Goal: Task Accomplishment & Management: Manage account settings

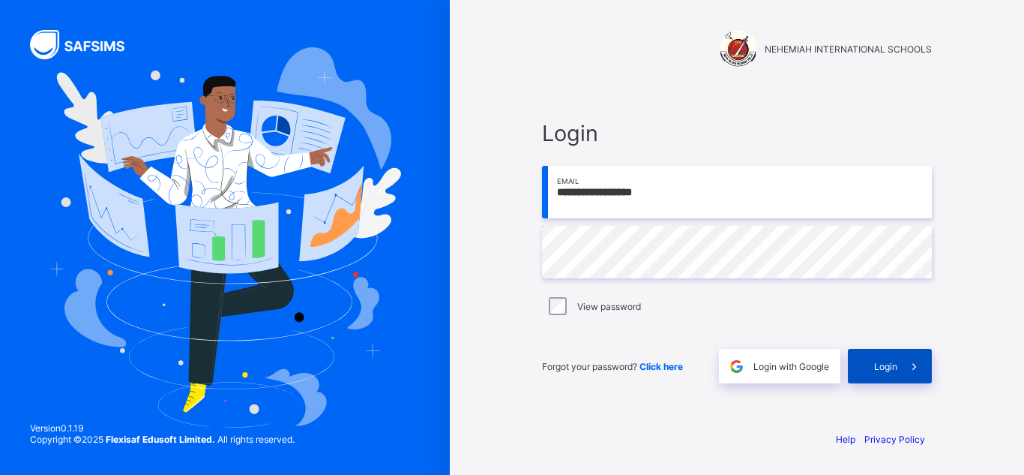
click at [881, 368] on span "Login" at bounding box center [885, 366] width 23 height 11
click at [662, 368] on span "Click here" at bounding box center [661, 366] width 43 height 11
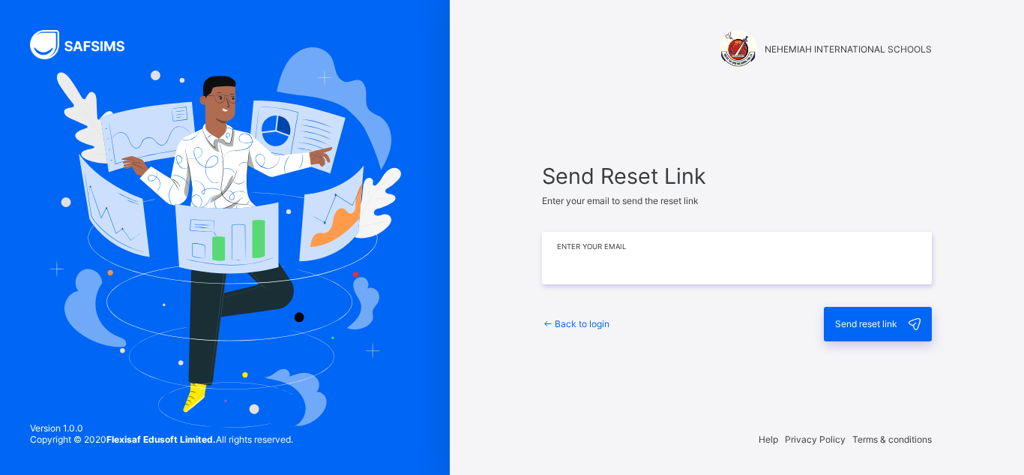
click at [727, 268] on input "email" at bounding box center [737, 258] width 390 height 52
type input "*"
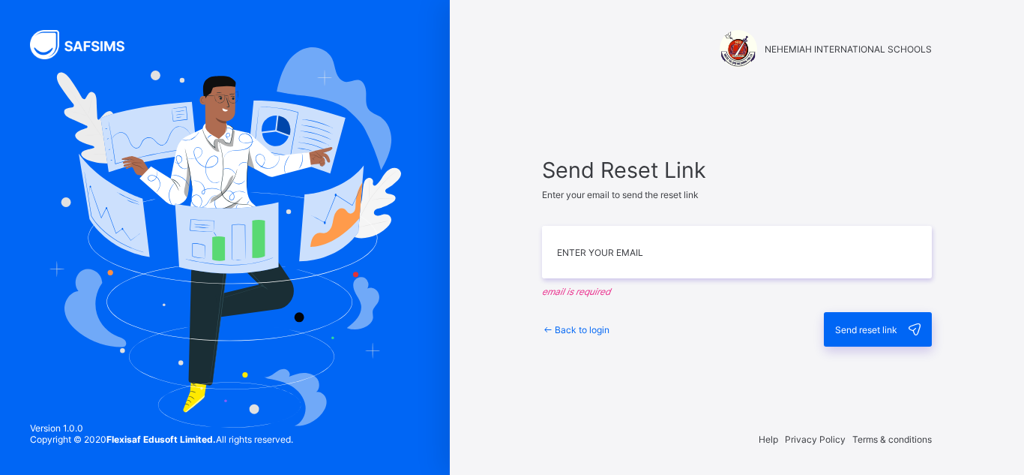
click at [587, 325] on span "Back to login" at bounding box center [582, 329] width 55 height 11
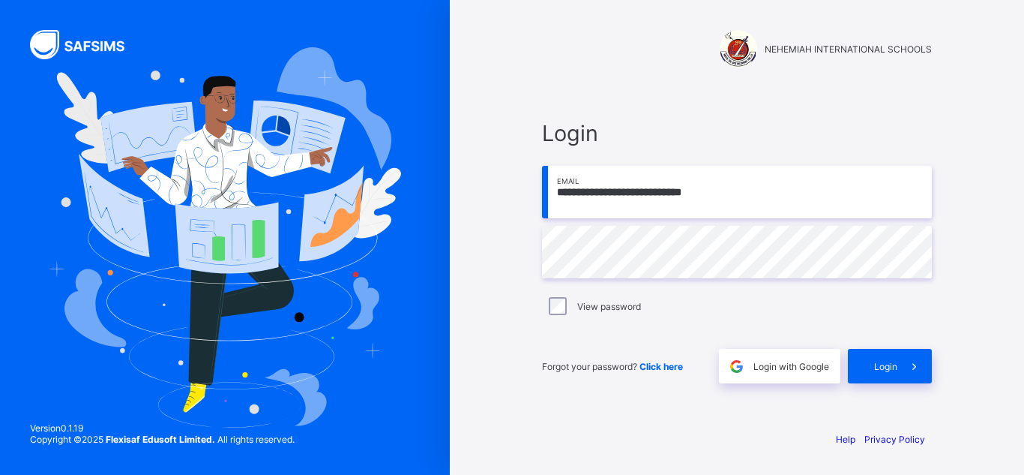
click at [587, 325] on div "**********" at bounding box center [737, 251] width 390 height 263
